Goal: Find specific page/section: Find specific page/section

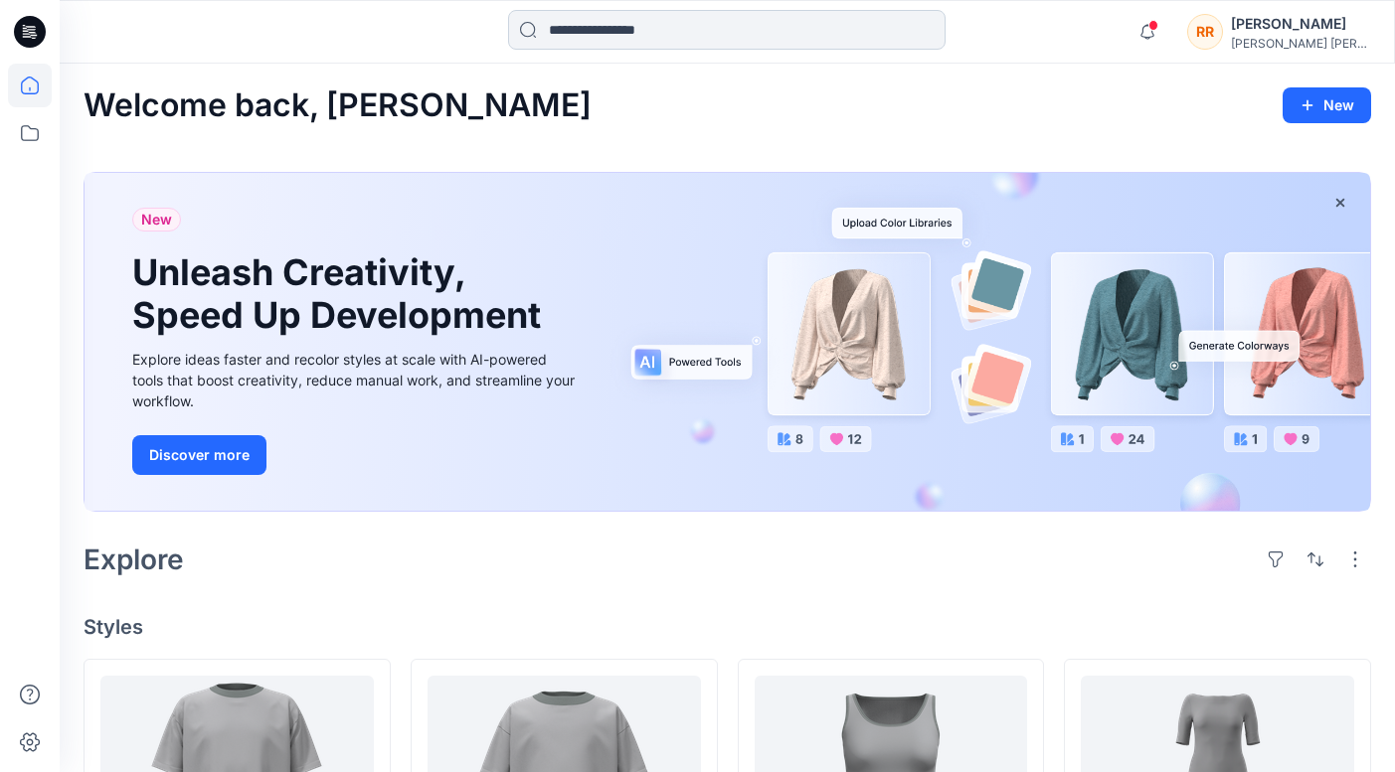
click at [704, 34] on input at bounding box center [726, 30] width 437 height 40
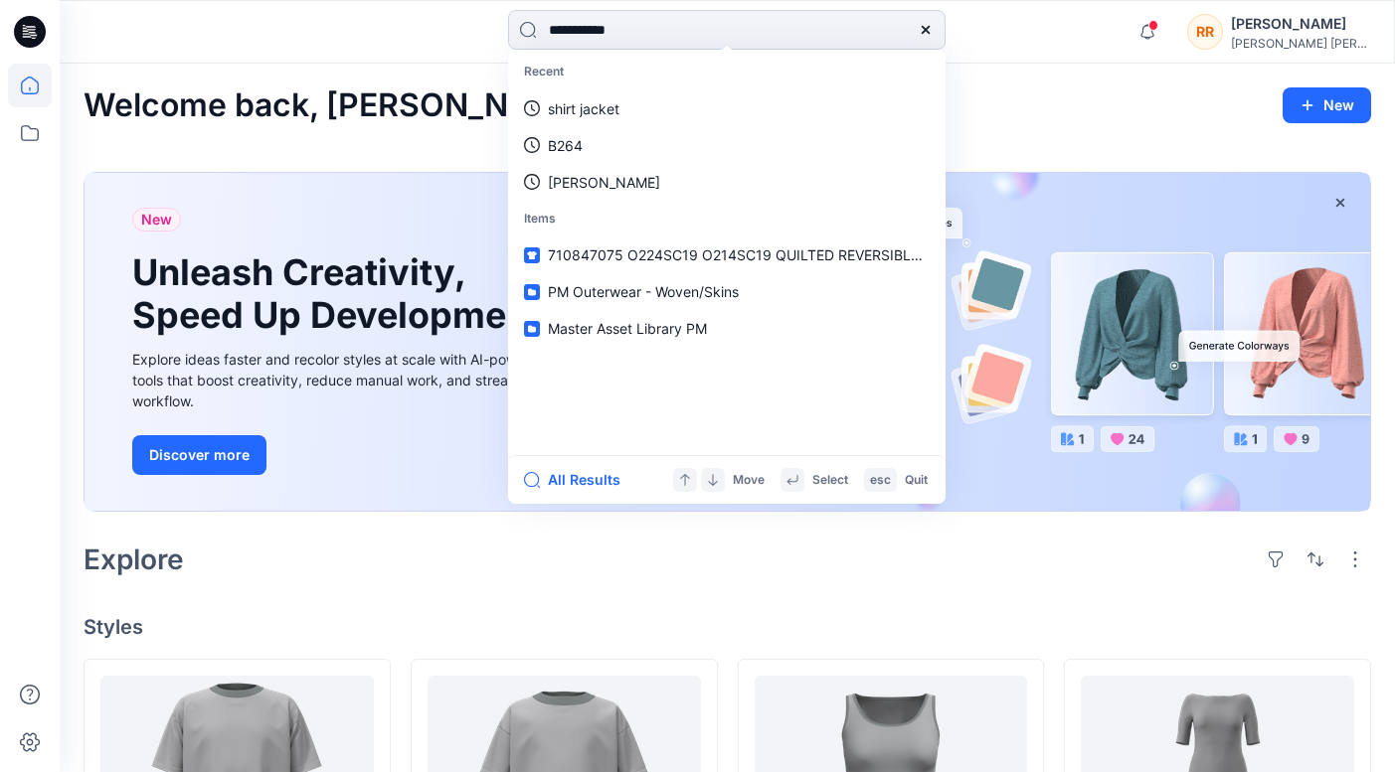
type input "**********"
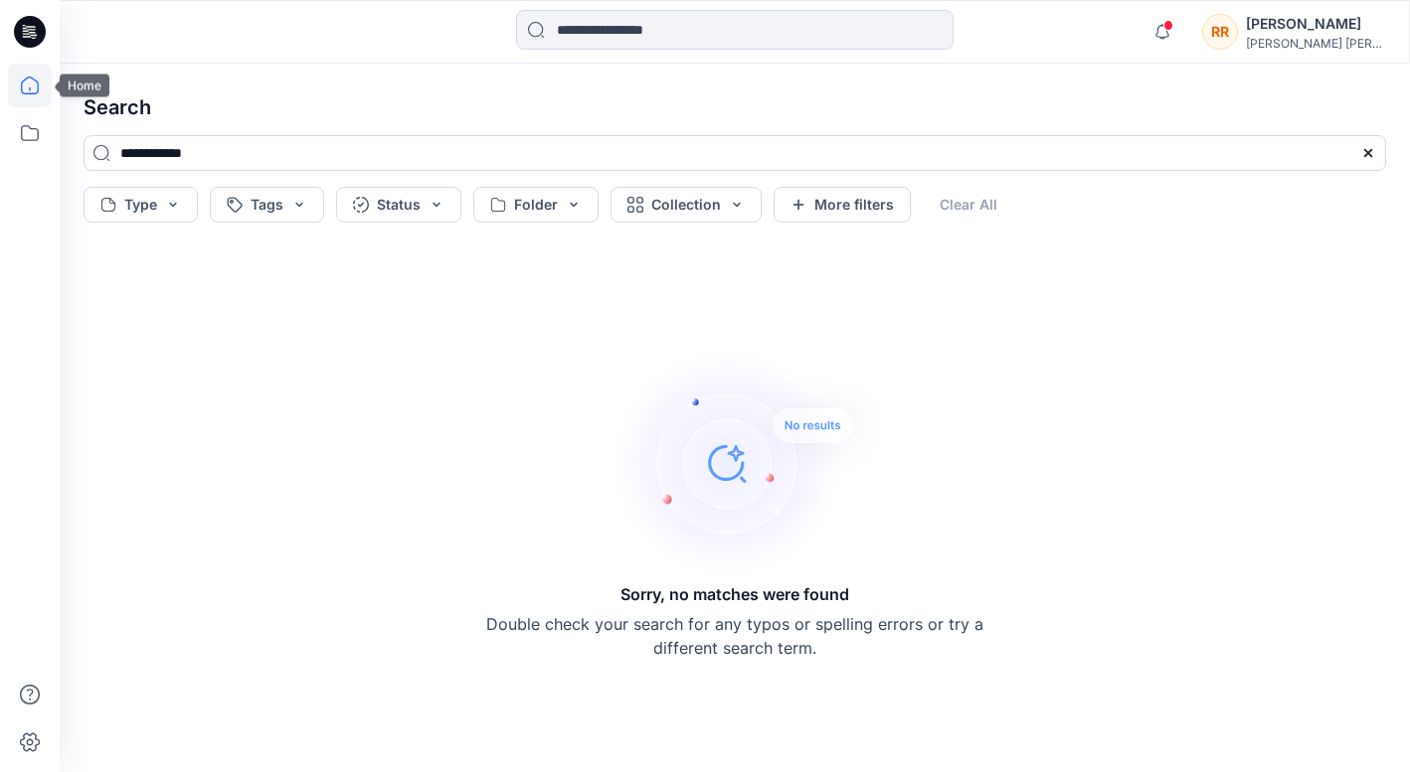
click at [34, 87] on icon at bounding box center [30, 86] width 44 height 44
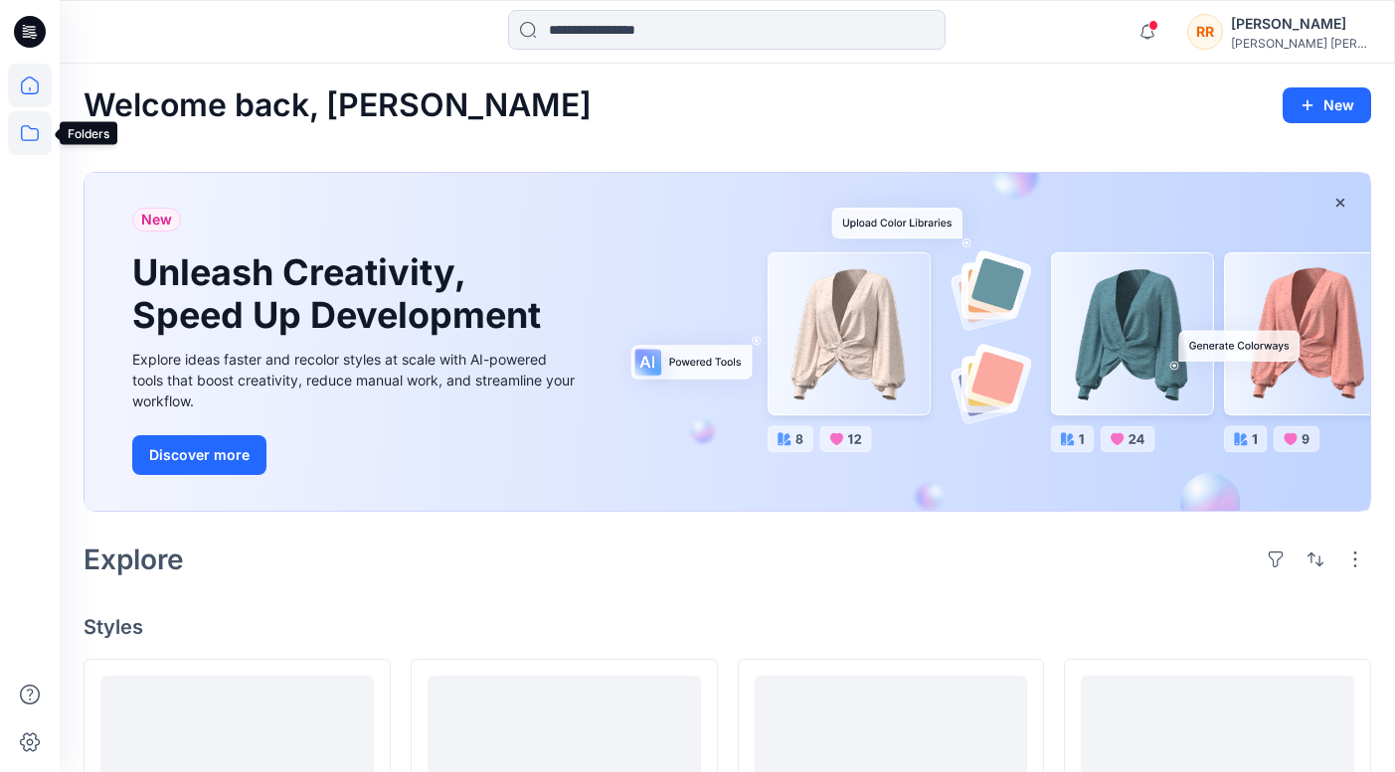
click at [33, 138] on icon at bounding box center [30, 133] width 44 height 44
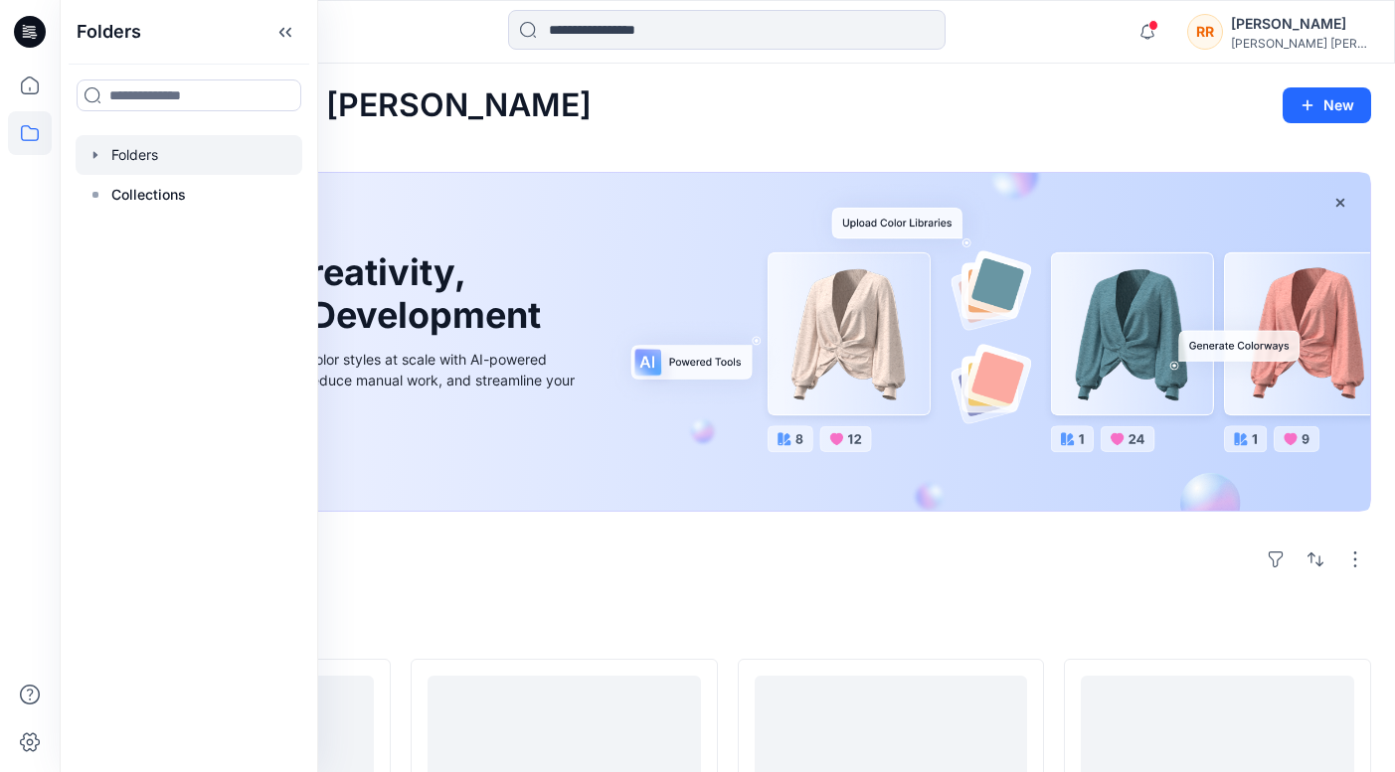
click at [158, 156] on div at bounding box center [189, 155] width 227 height 40
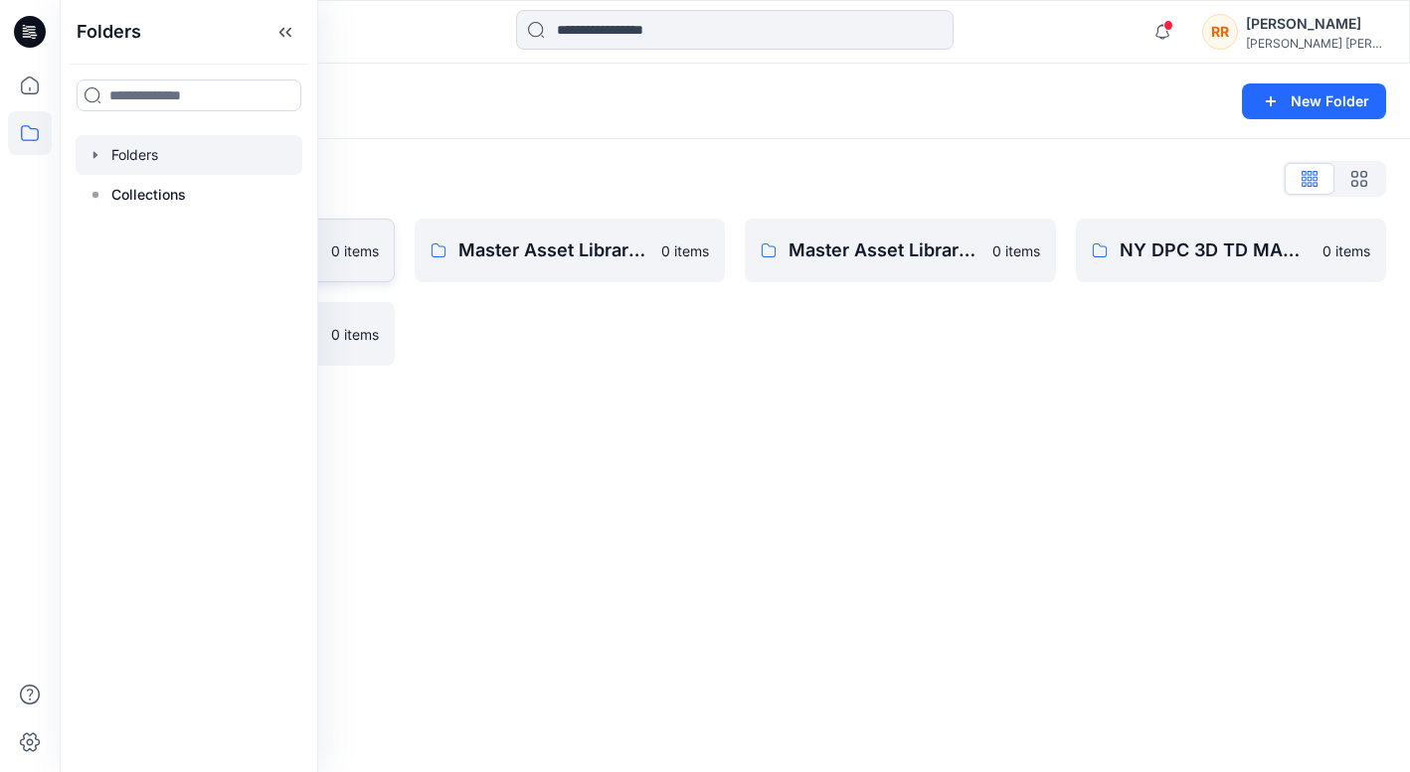
click at [376, 265] on link "Master Asset Library PCW 0 items" at bounding box center [239, 251] width 311 height 64
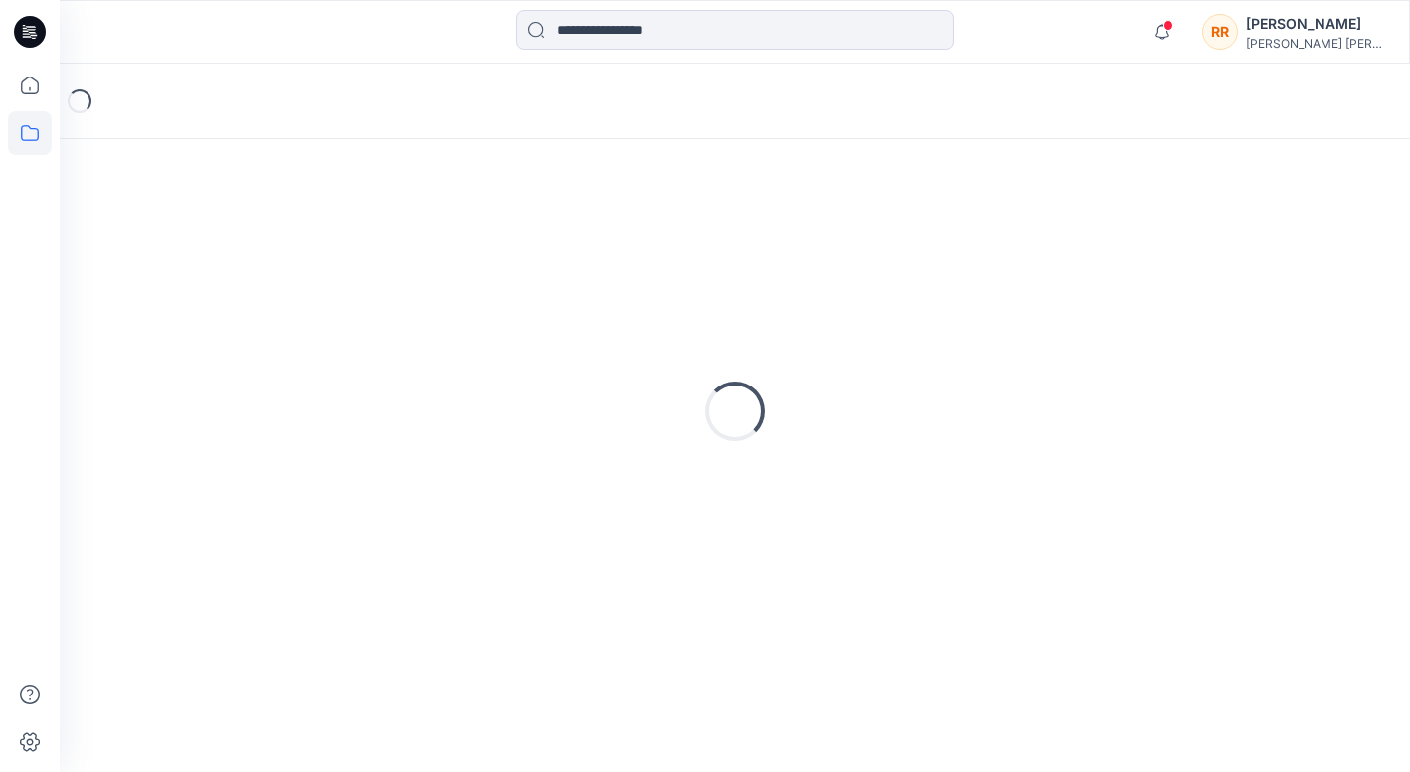
click at [1108, 47] on div "Notifications [PERSON_NAME] has updated [CREDIT_CARD_NUMBER] with [CREDIT_CARD_…" at bounding box center [734, 32] width 1349 height 44
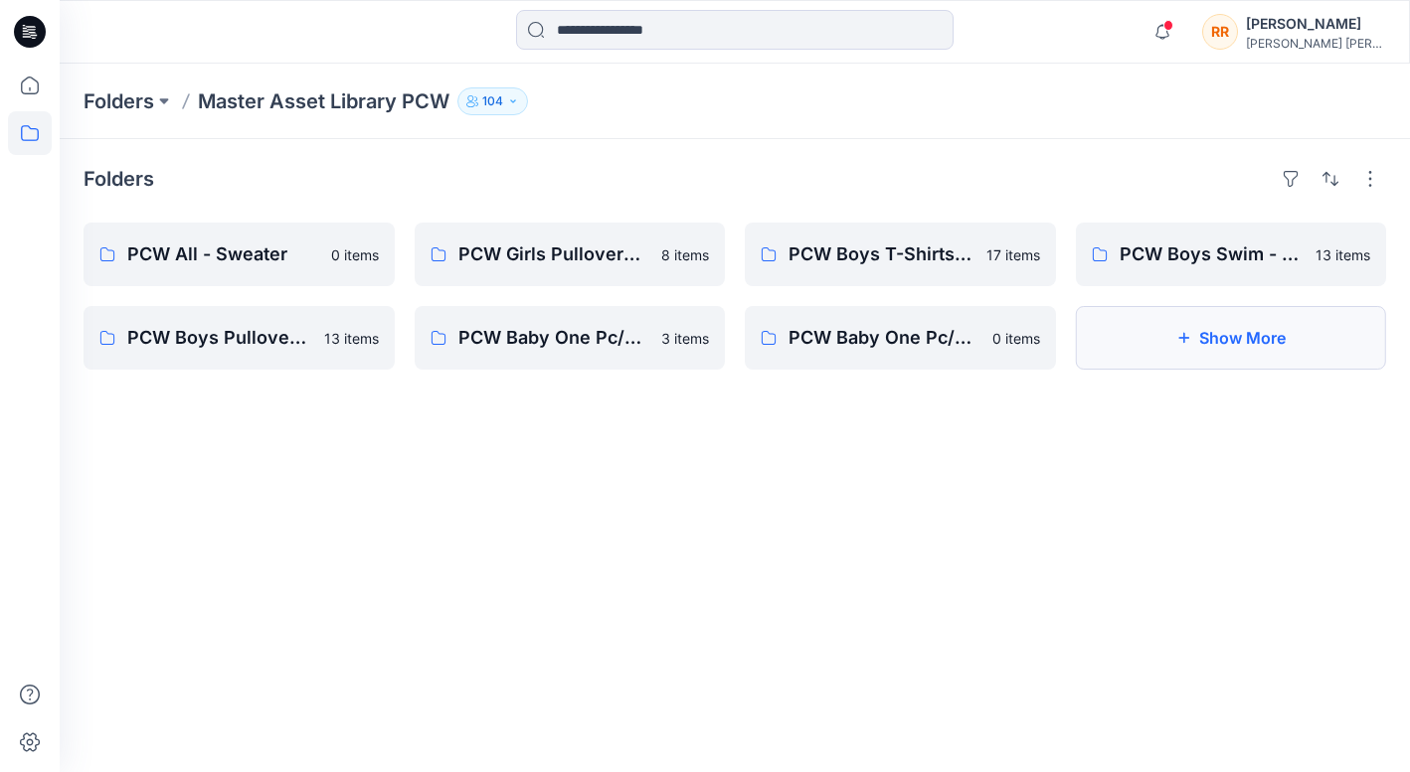
click at [1172, 335] on button "Show More" at bounding box center [1231, 338] width 311 height 64
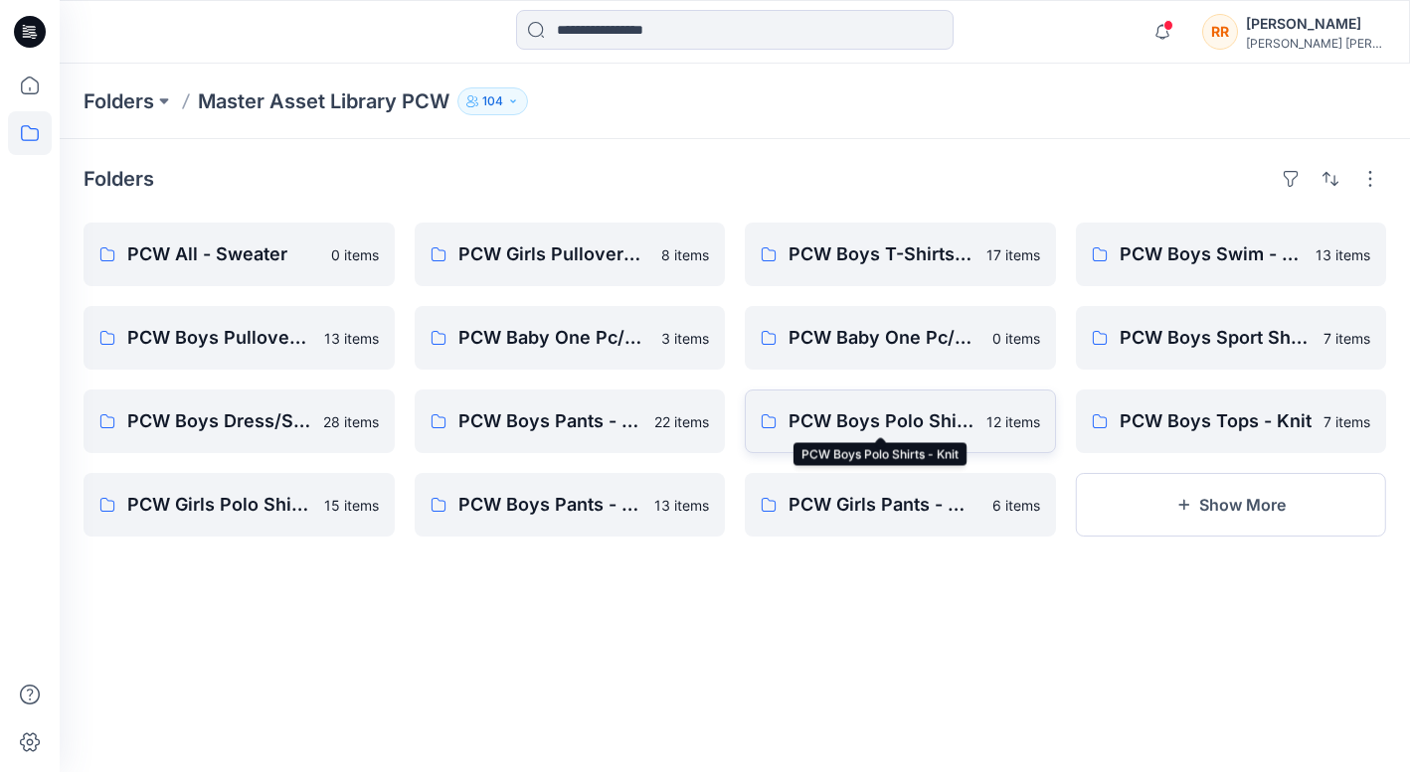
click at [962, 432] on p "PCW Boys Polo Shirts - Knit" at bounding box center [881, 422] width 186 height 28
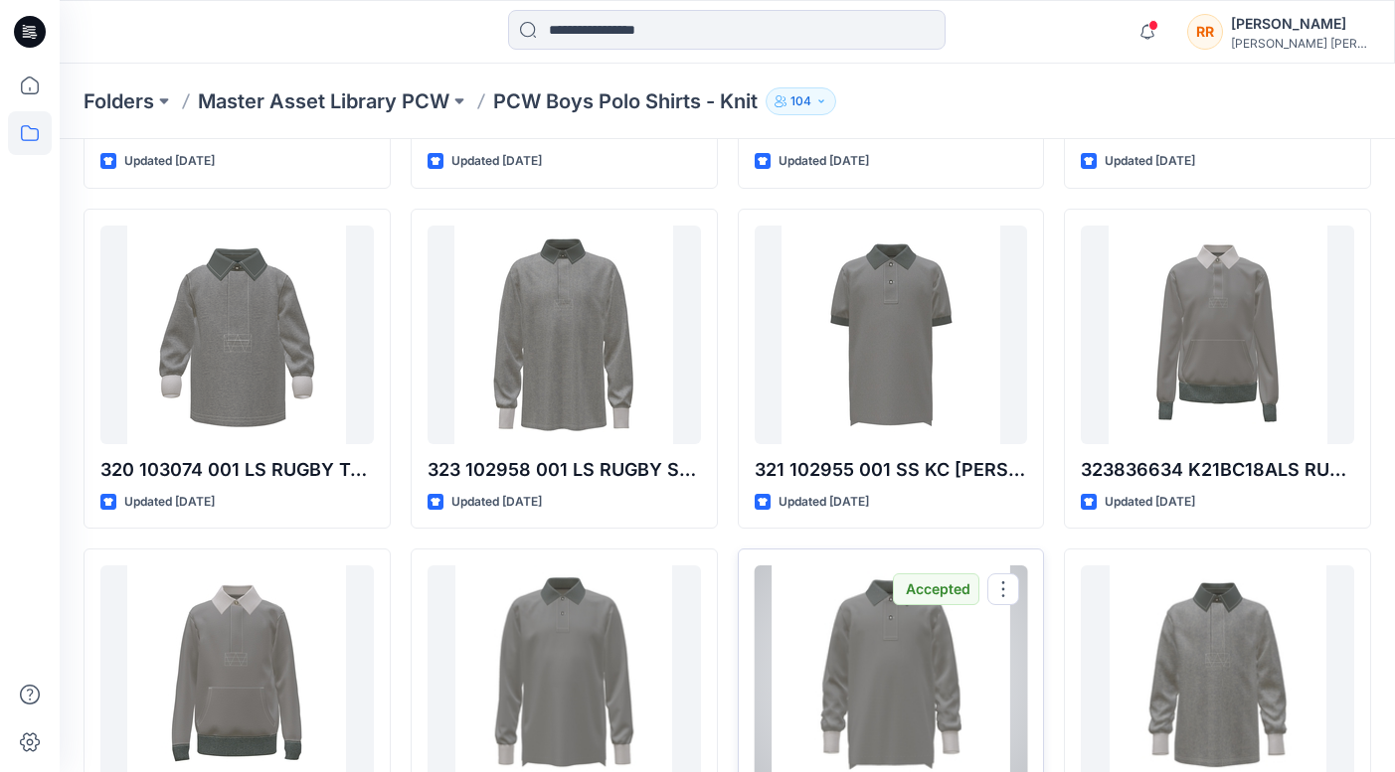
scroll to position [335, 0]
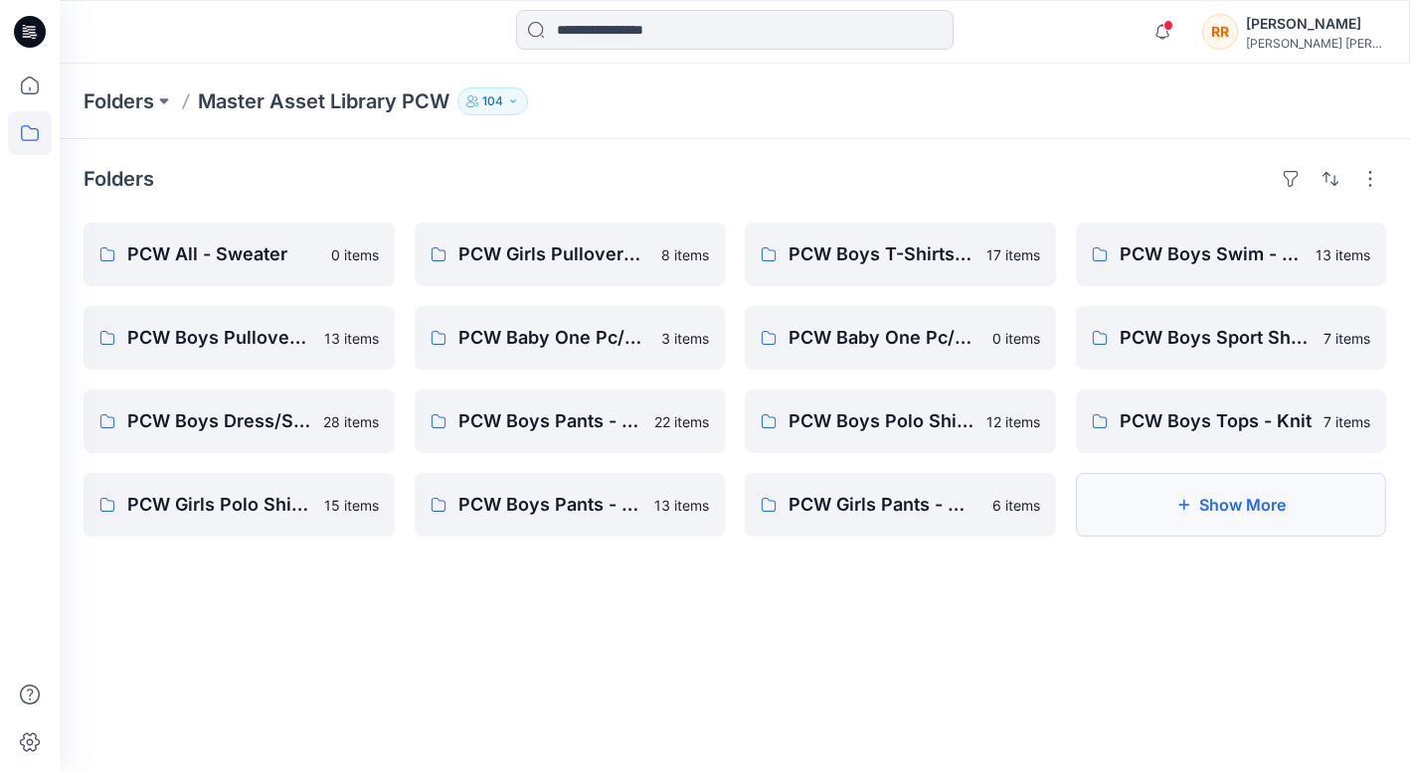
click at [1259, 505] on button "Show More" at bounding box center [1231, 505] width 311 height 64
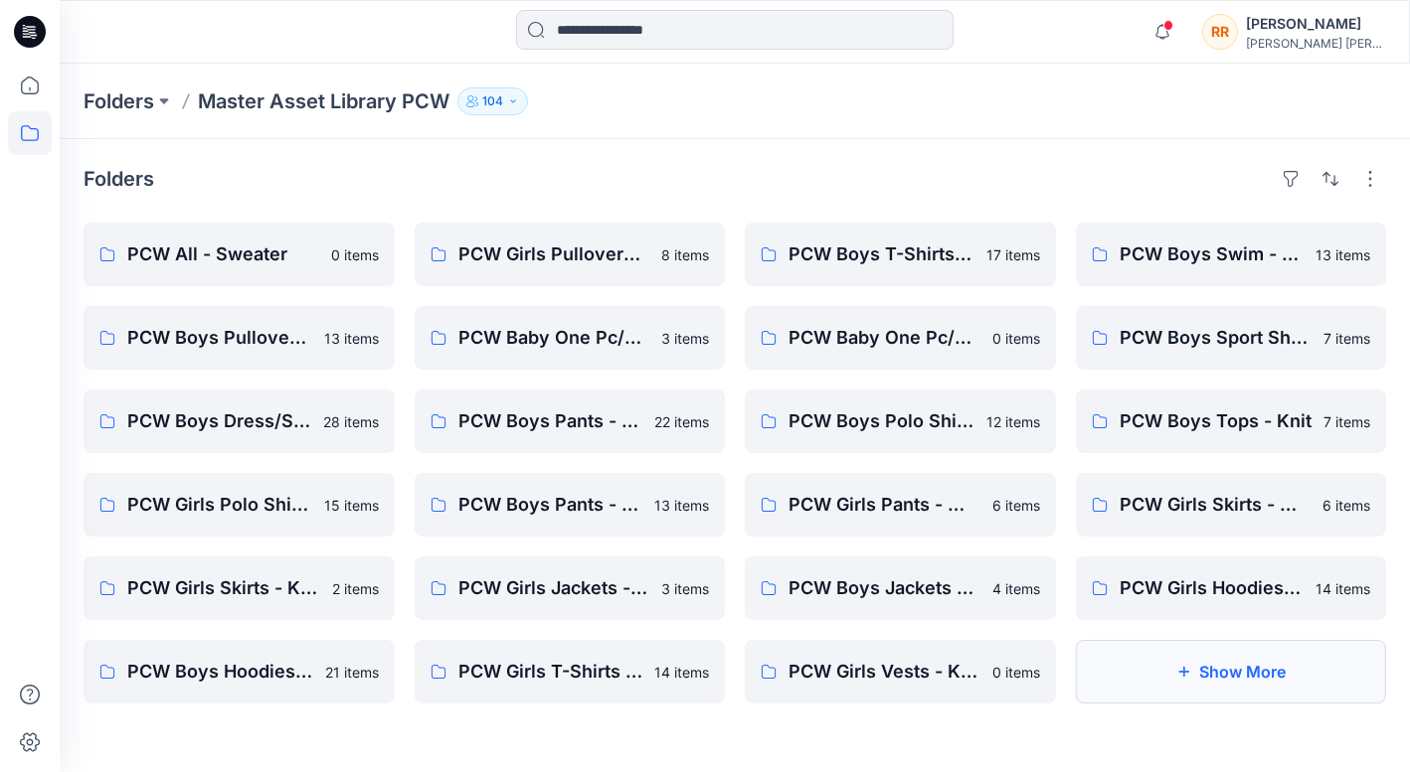
click at [1313, 693] on button "Show More" at bounding box center [1231, 672] width 311 height 64
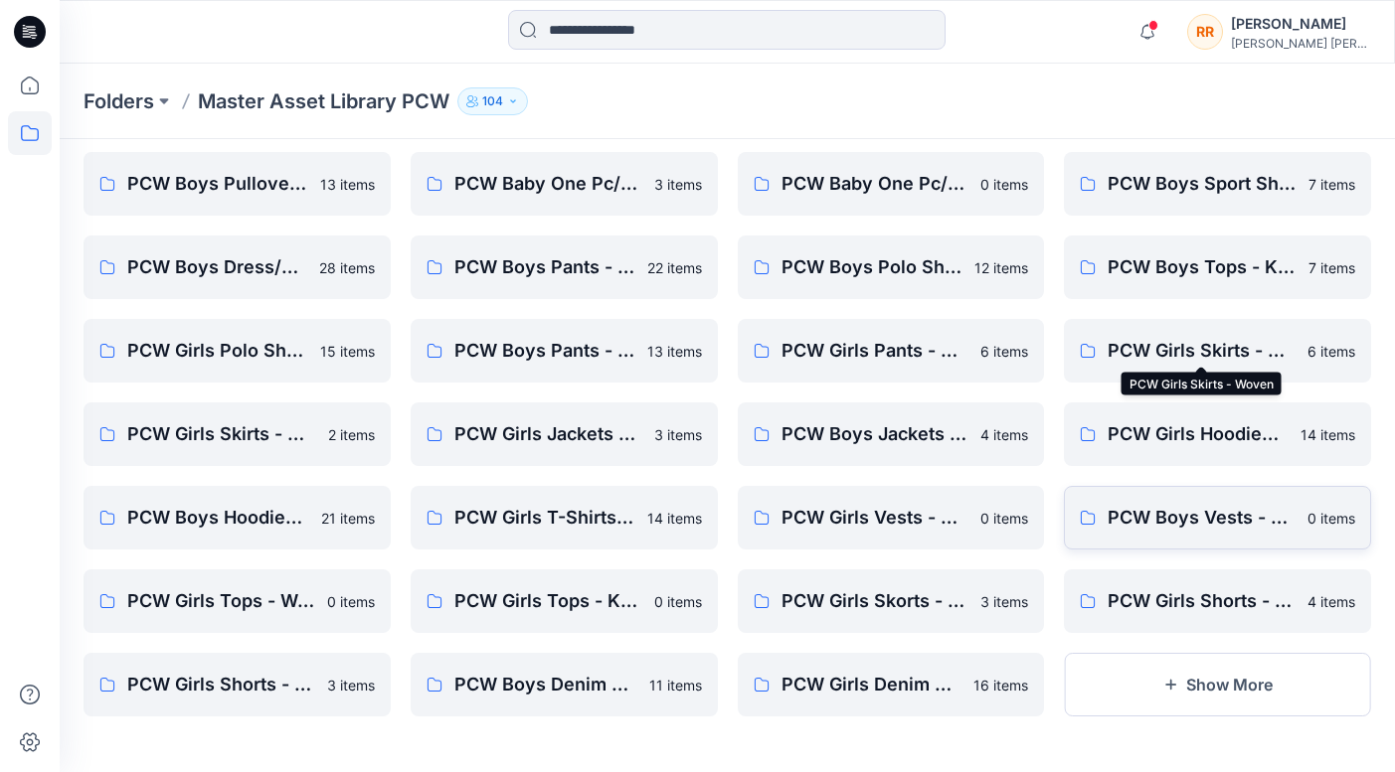
scroll to position [154, 0]
click at [1237, 665] on button "Show More" at bounding box center [1217, 685] width 307 height 64
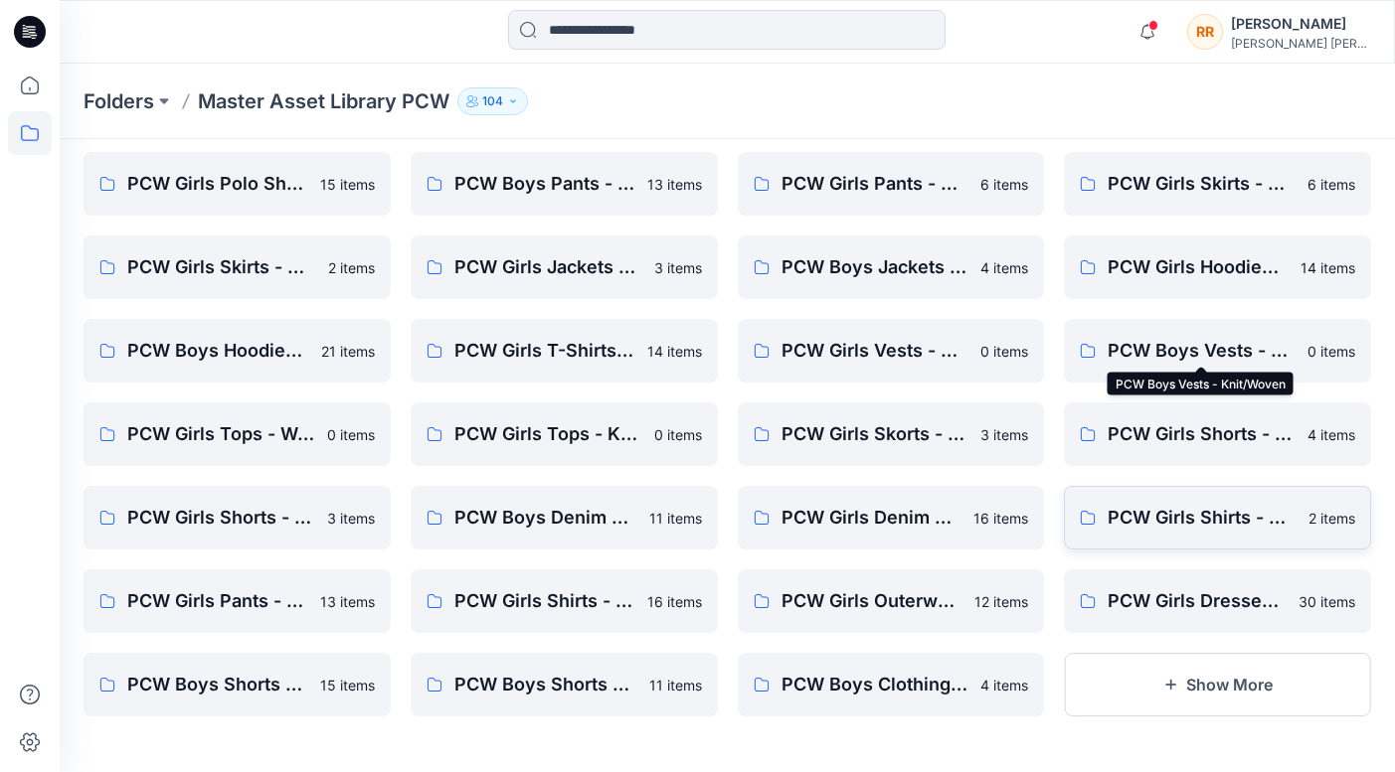
scroll to position [321, 0]
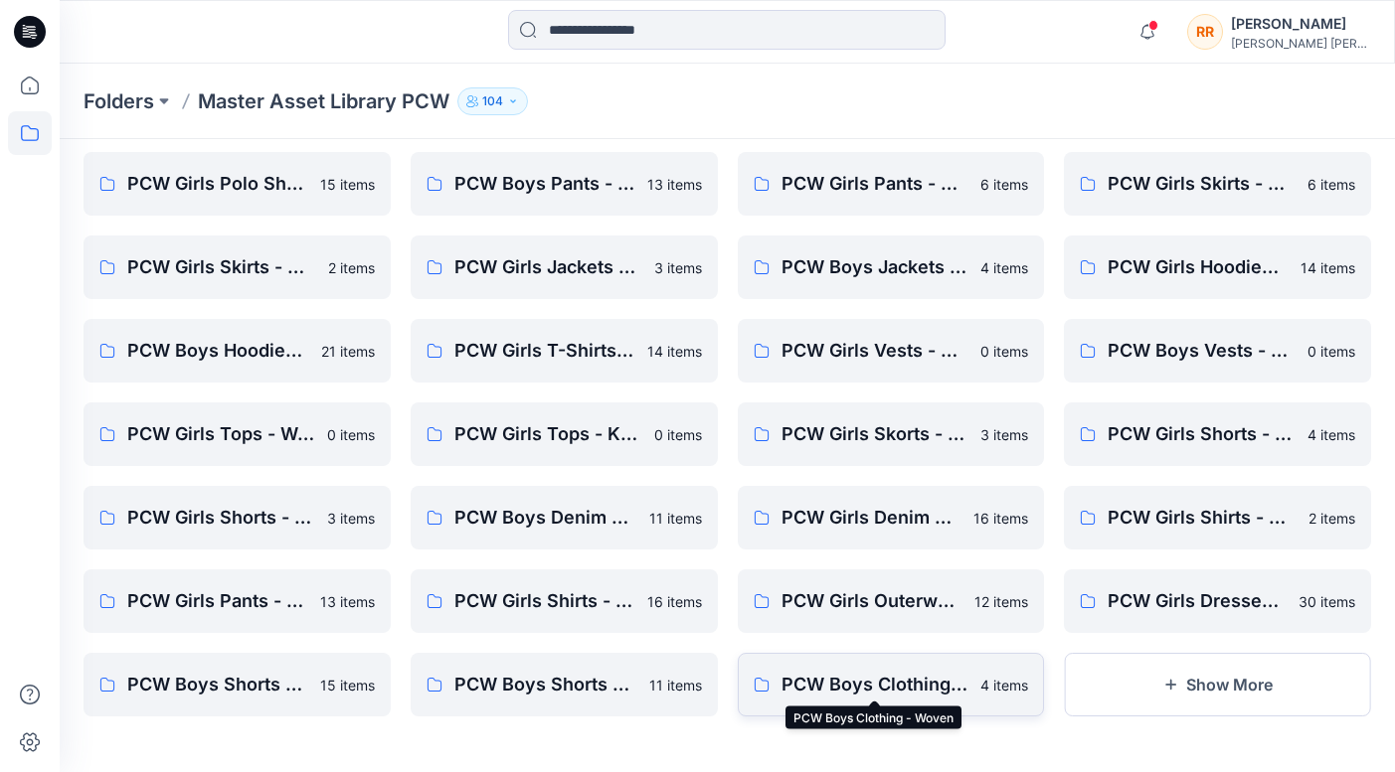
click at [902, 676] on p "PCW Boys Clothing - Woven" at bounding box center [875, 685] width 188 height 28
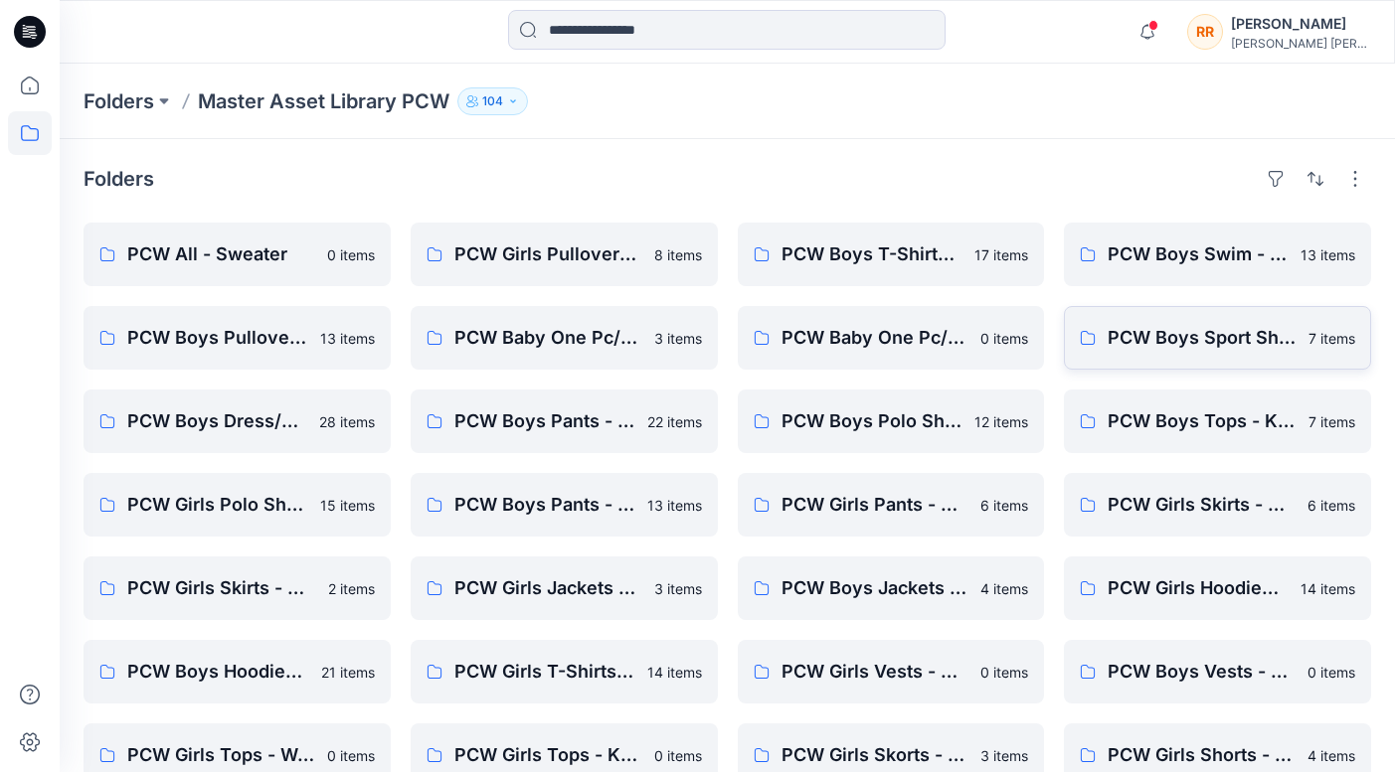
click at [1223, 352] on link "PCW Boys Sport Shirts - Knit 7 items" at bounding box center [1217, 338] width 307 height 64
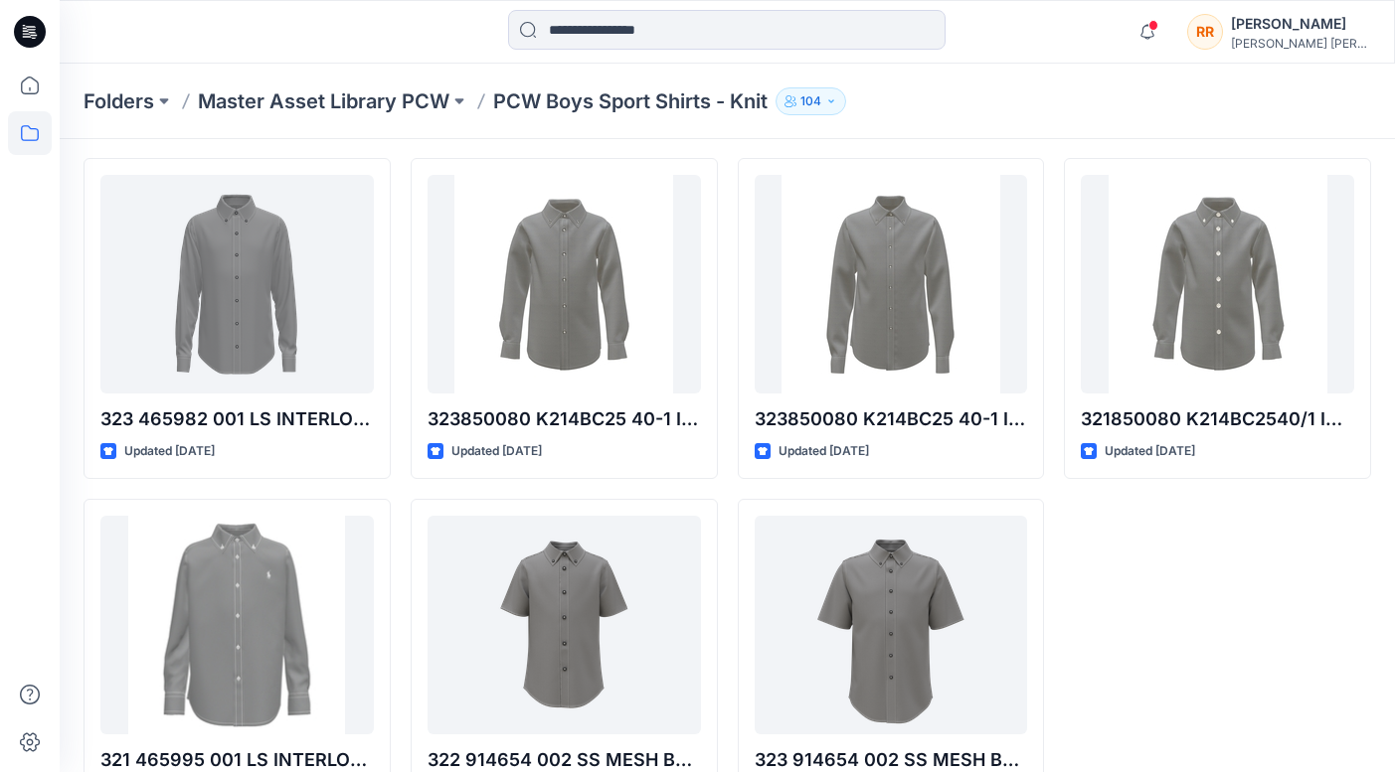
scroll to position [57, 0]
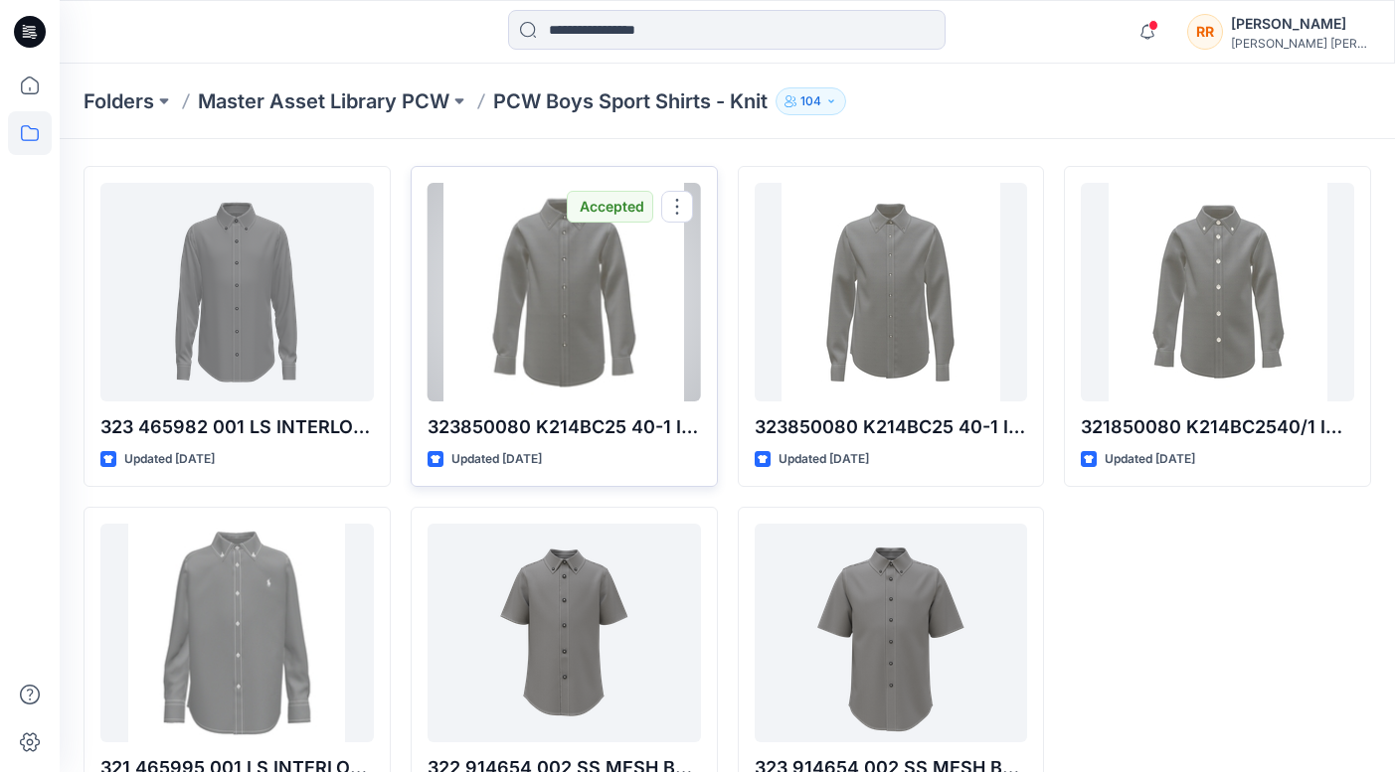
click at [591, 261] on div at bounding box center [563, 292] width 273 height 219
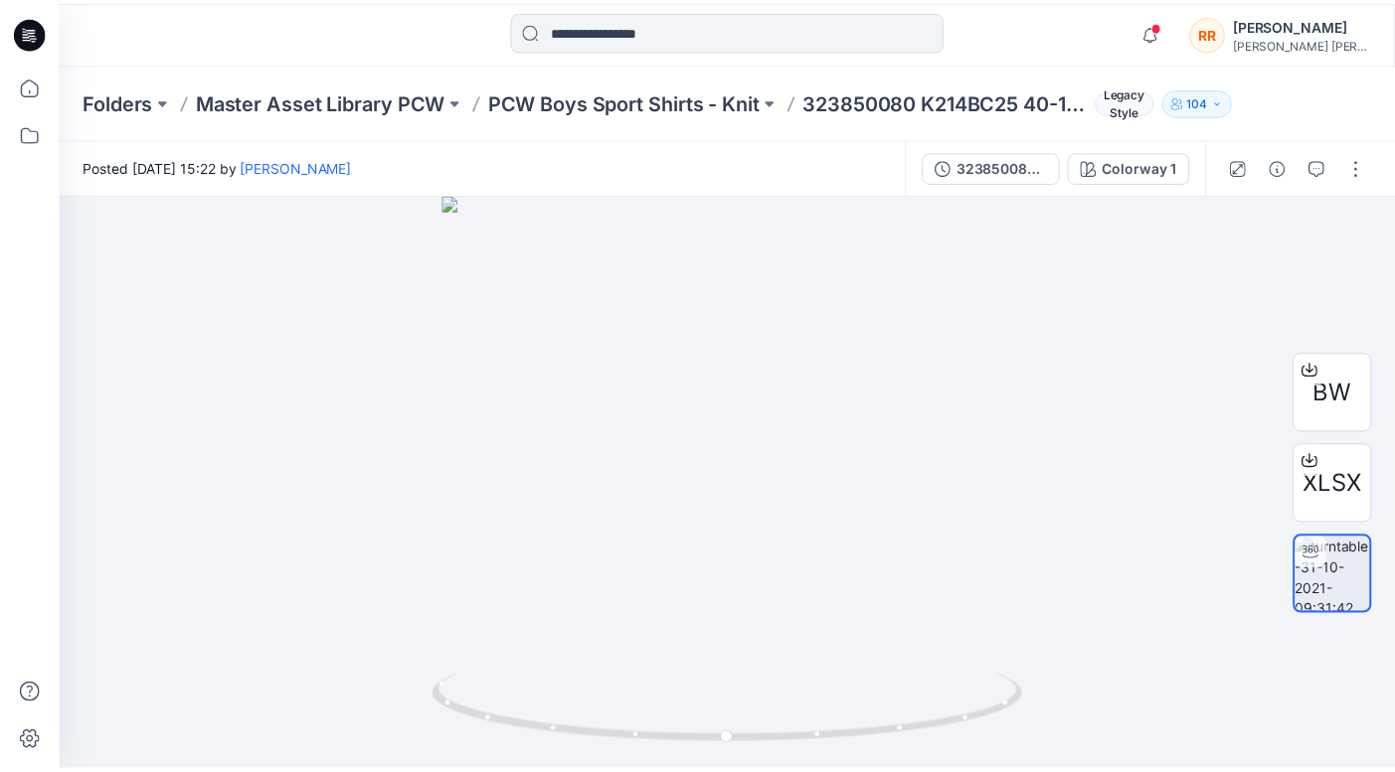
scroll to position [57, 0]
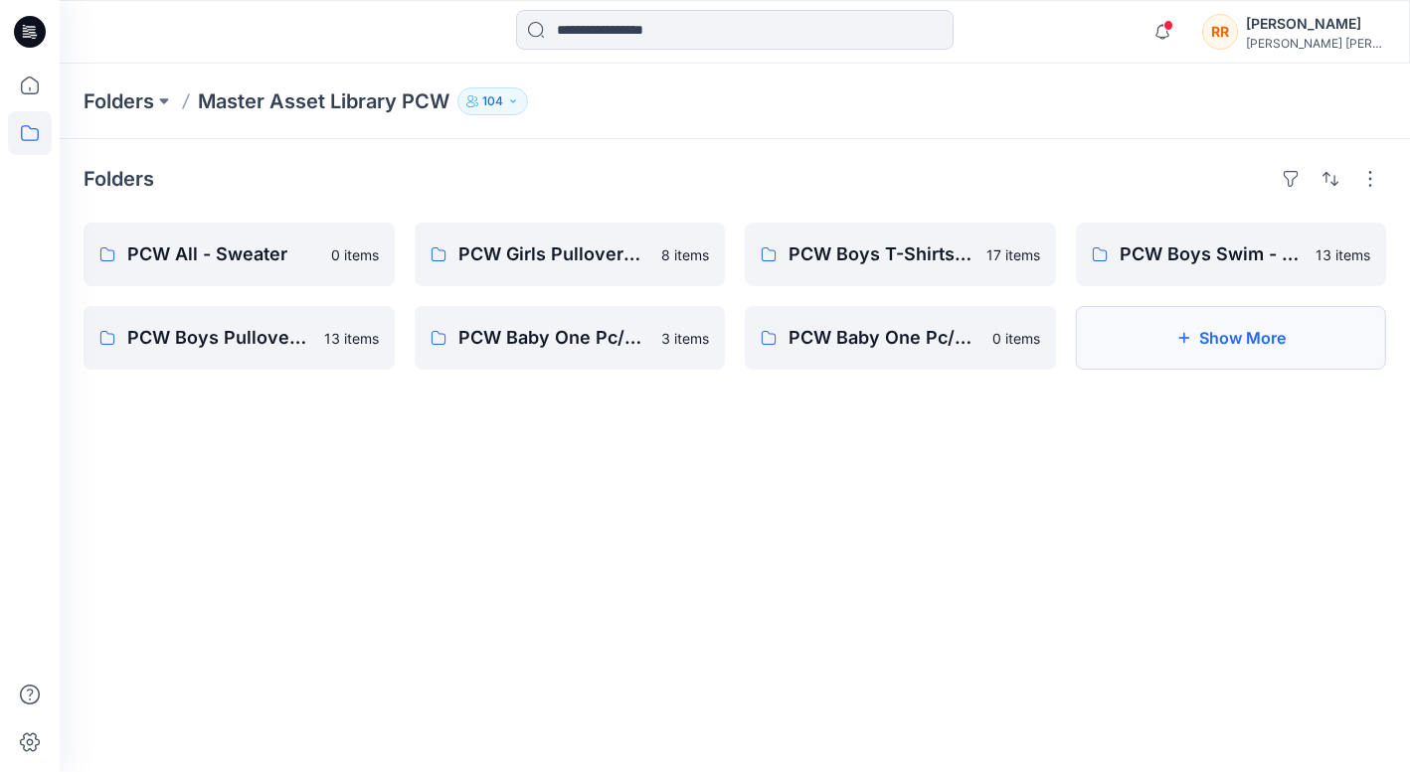
click at [1184, 336] on icon "button" at bounding box center [1183, 338] width 11 height 11
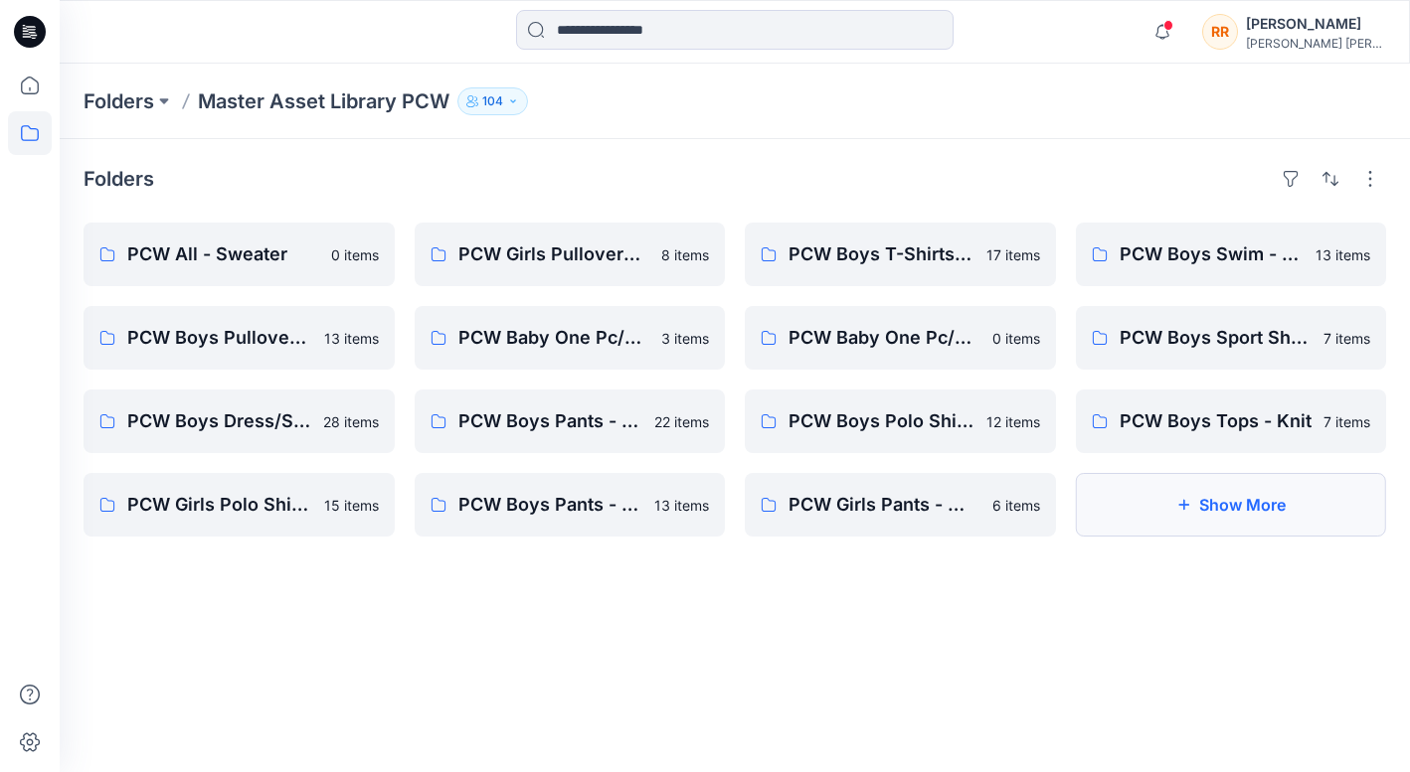
click at [1193, 497] on button "Show More" at bounding box center [1231, 505] width 311 height 64
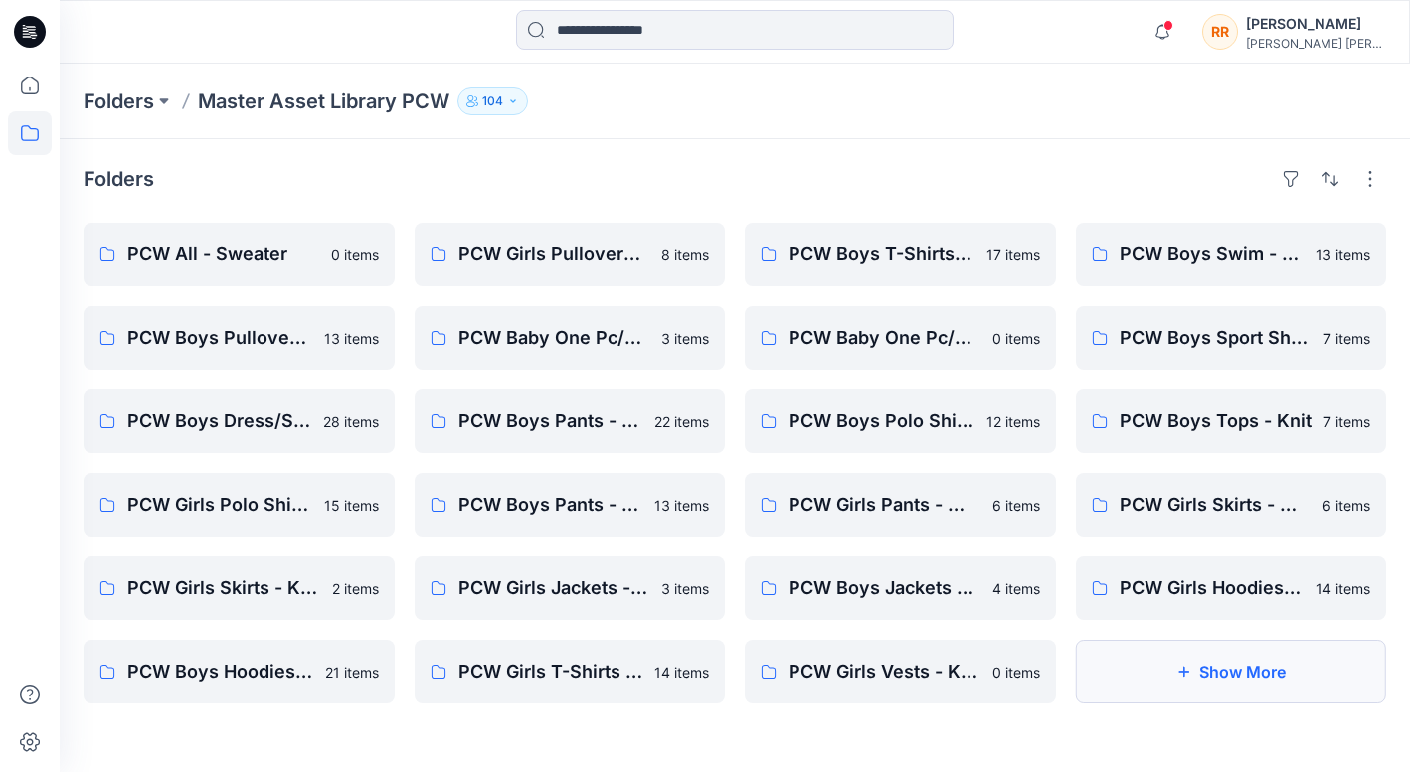
click at [1209, 675] on button "Show More" at bounding box center [1231, 672] width 311 height 64
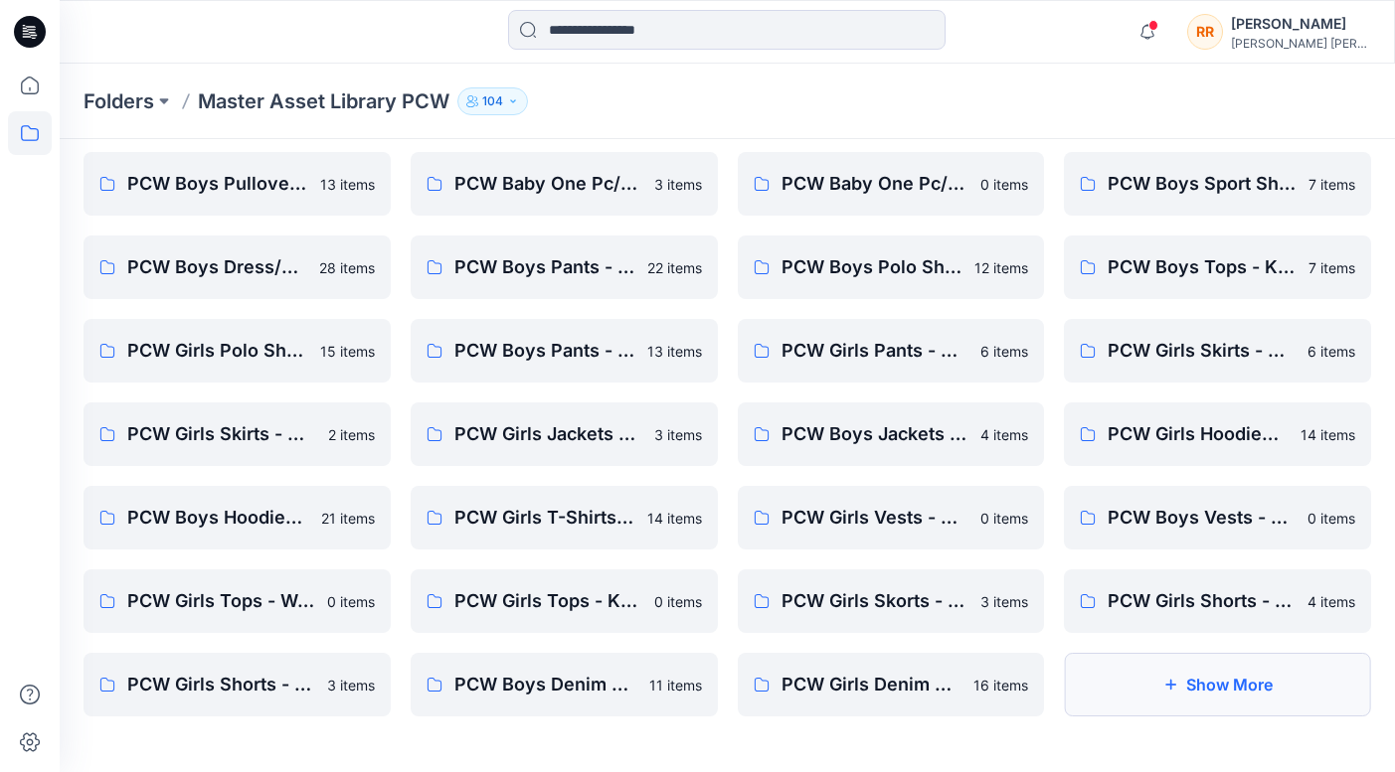
scroll to position [154, 0]
click at [1229, 690] on button "Show More" at bounding box center [1217, 685] width 307 height 64
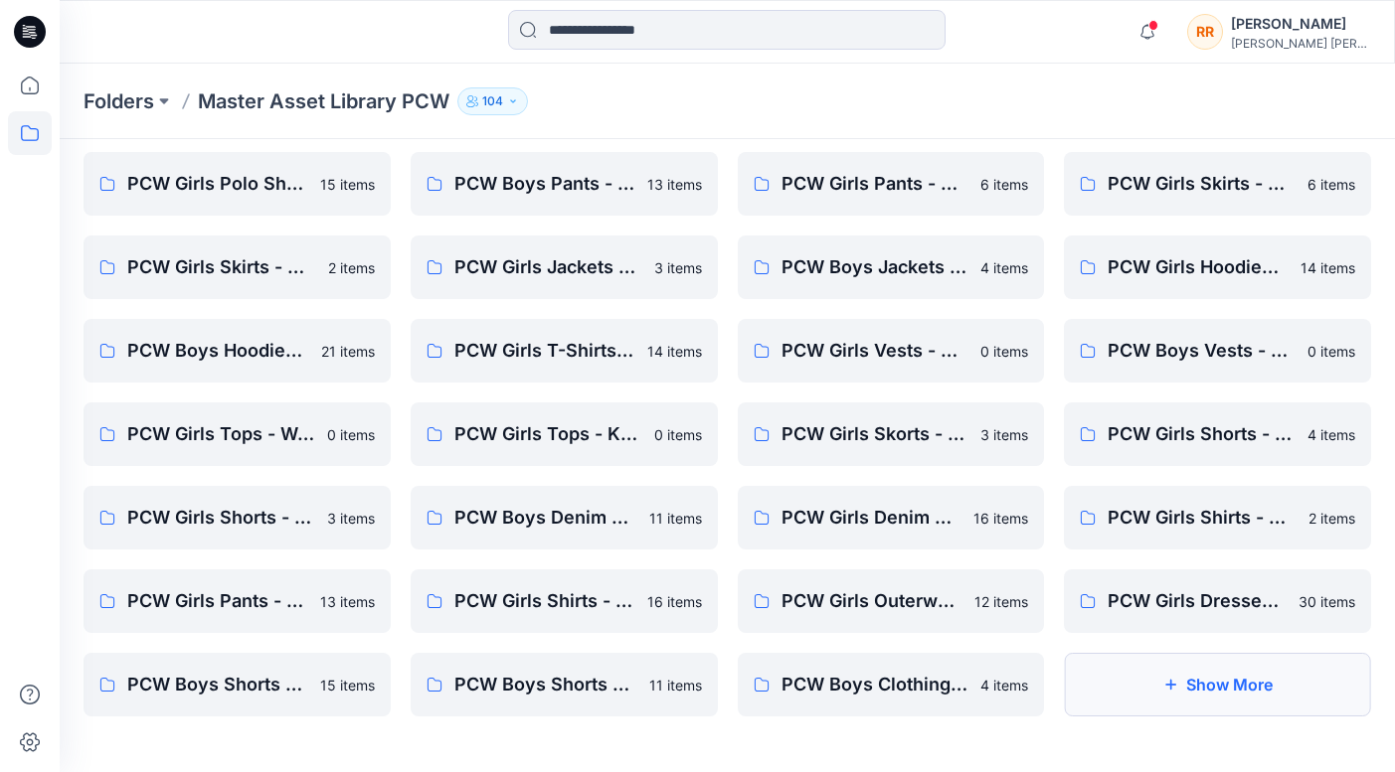
scroll to position [321, 0]
click at [1229, 690] on button "Show More" at bounding box center [1217, 685] width 307 height 64
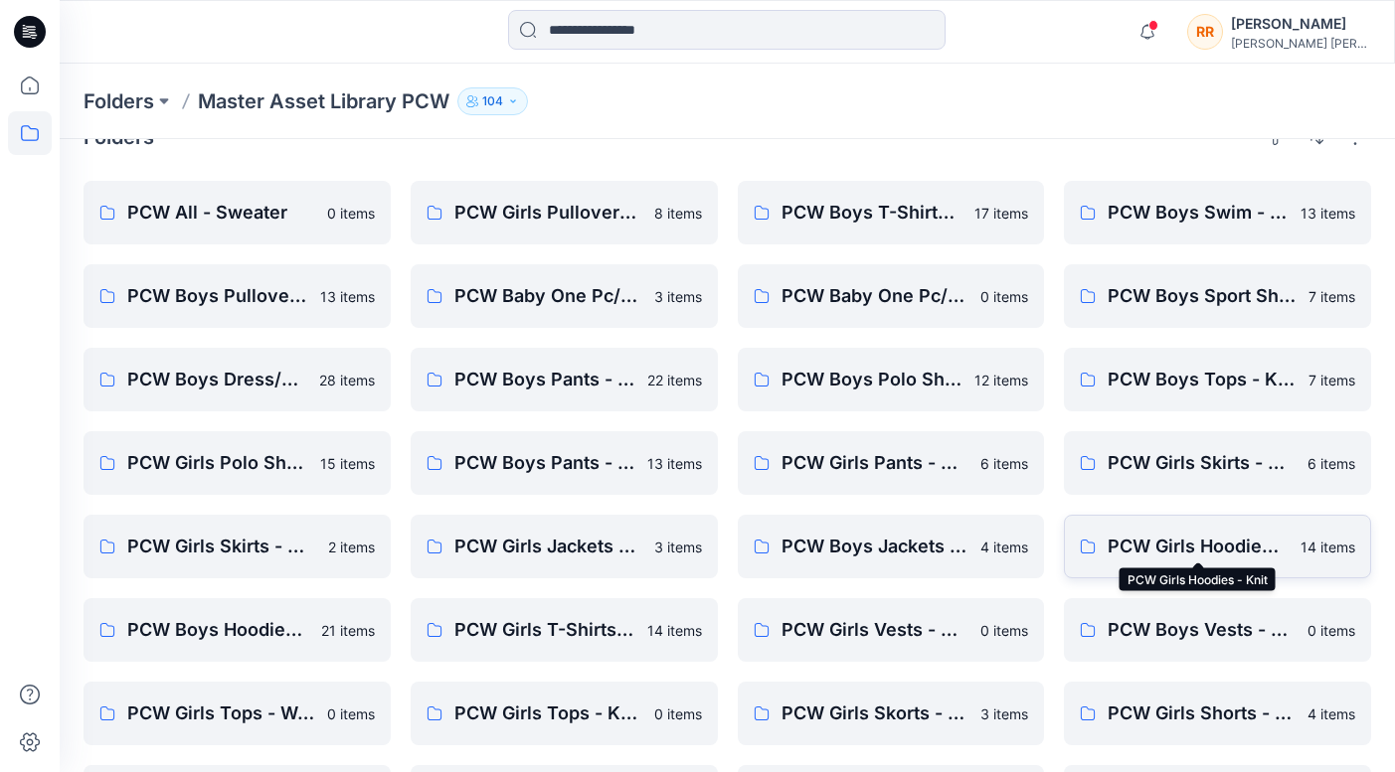
scroll to position [37, 0]
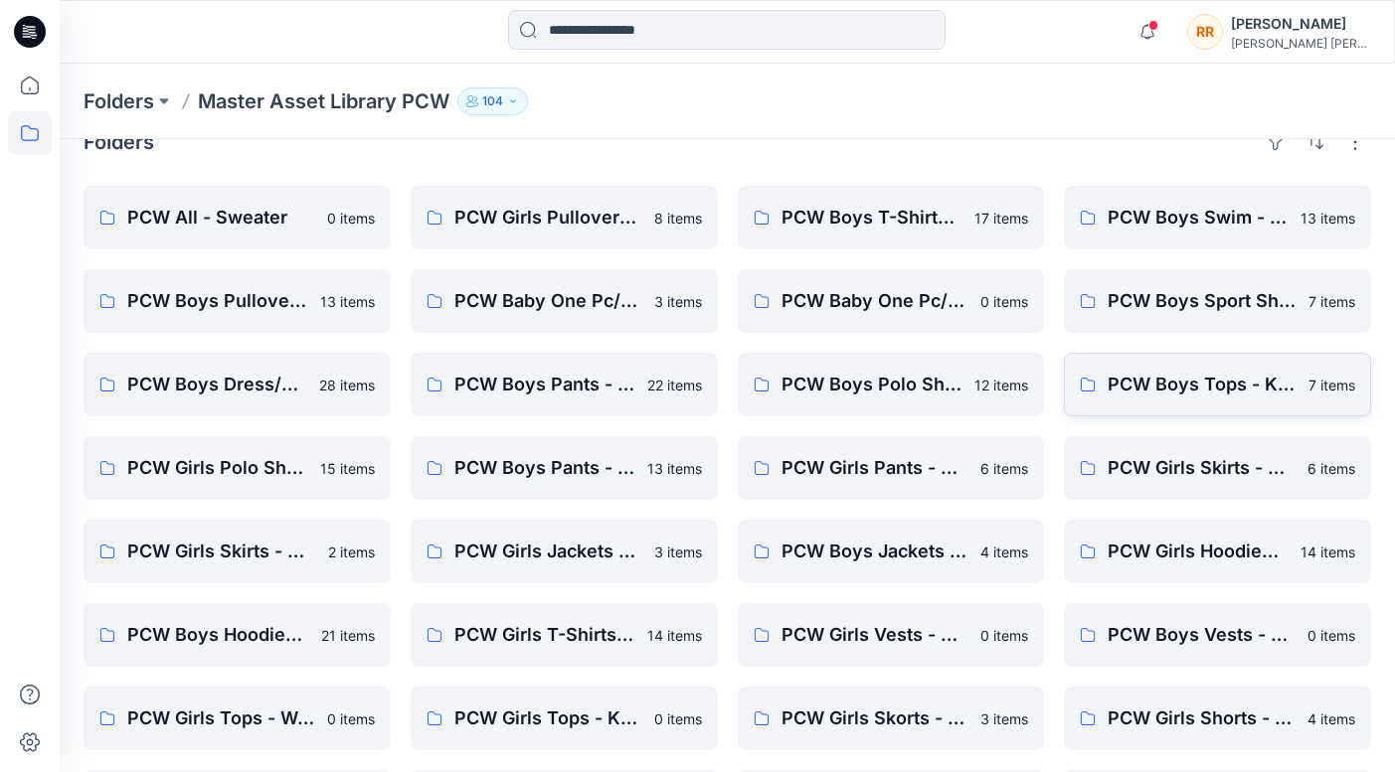
click at [1183, 379] on p "PCW Boys Tops - Knit" at bounding box center [1201, 385] width 189 height 28
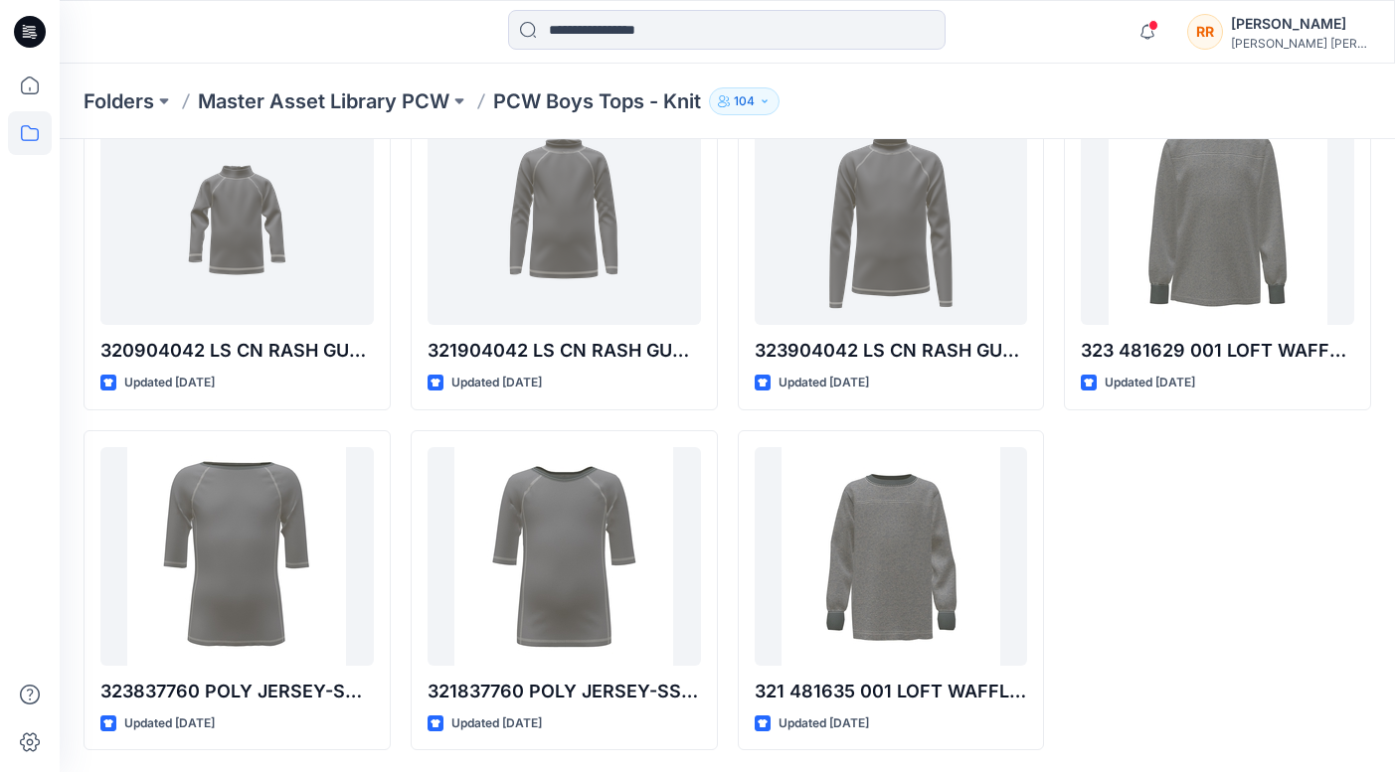
scroll to position [132, 0]
